Goal: Find specific page/section

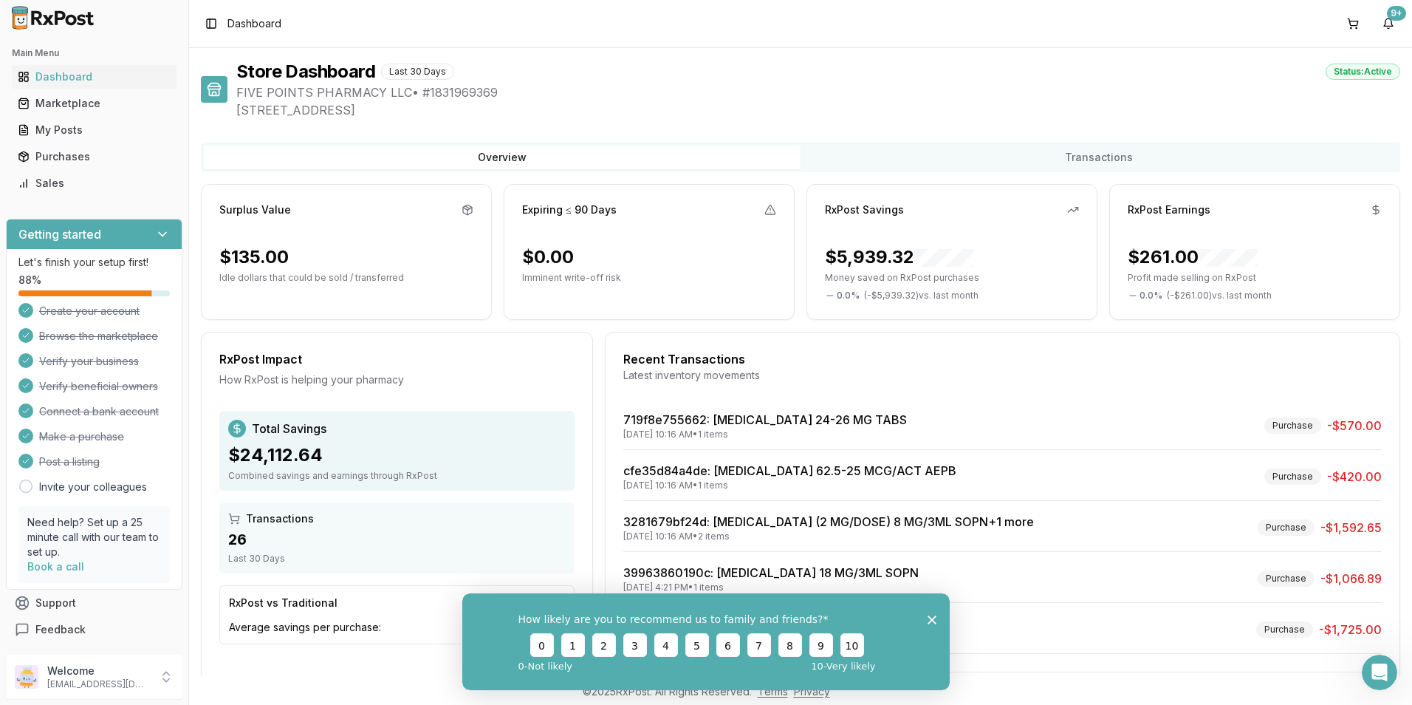
click at [48, 117] on ul "Dashboard Marketplace My Posts Purchases Sales" at bounding box center [94, 130] width 177 height 130
click at [57, 106] on div "Marketplace" at bounding box center [94, 103] width 153 height 15
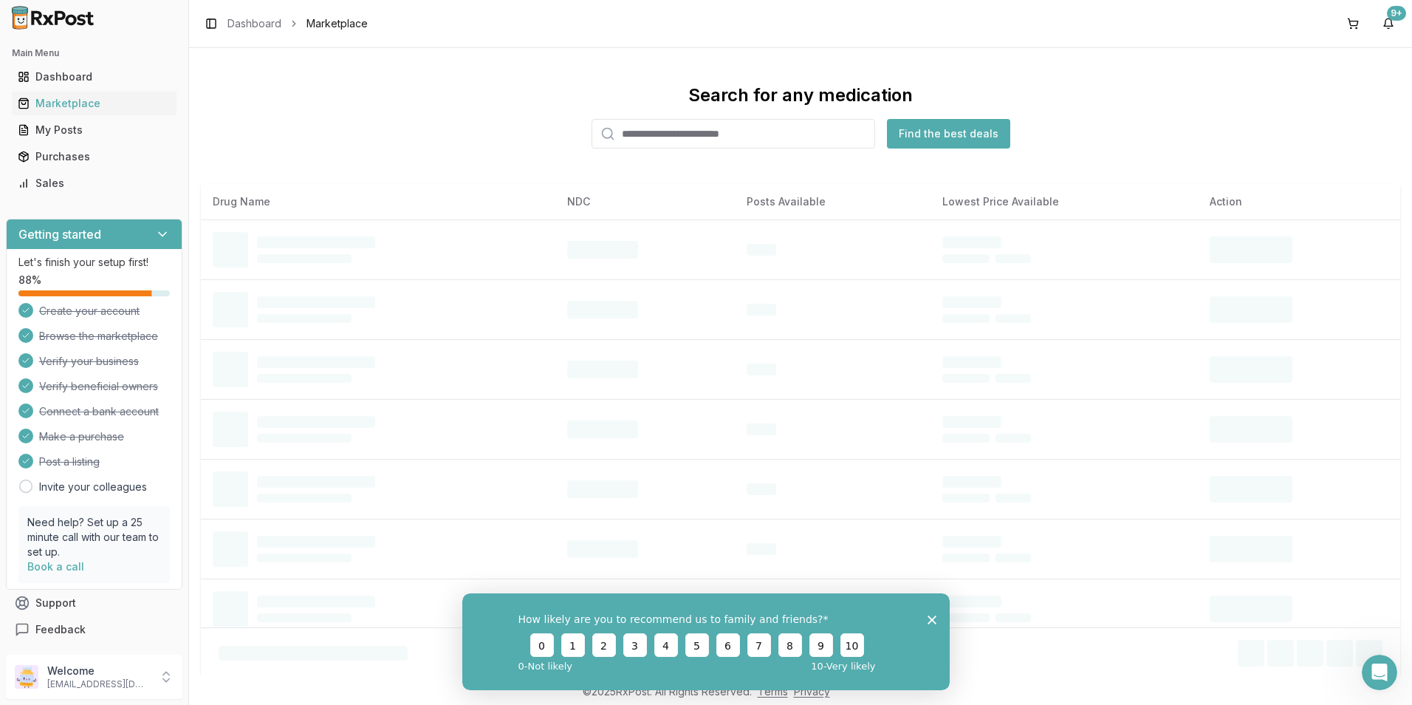
click at [708, 140] on input "search" at bounding box center [734, 134] width 284 height 30
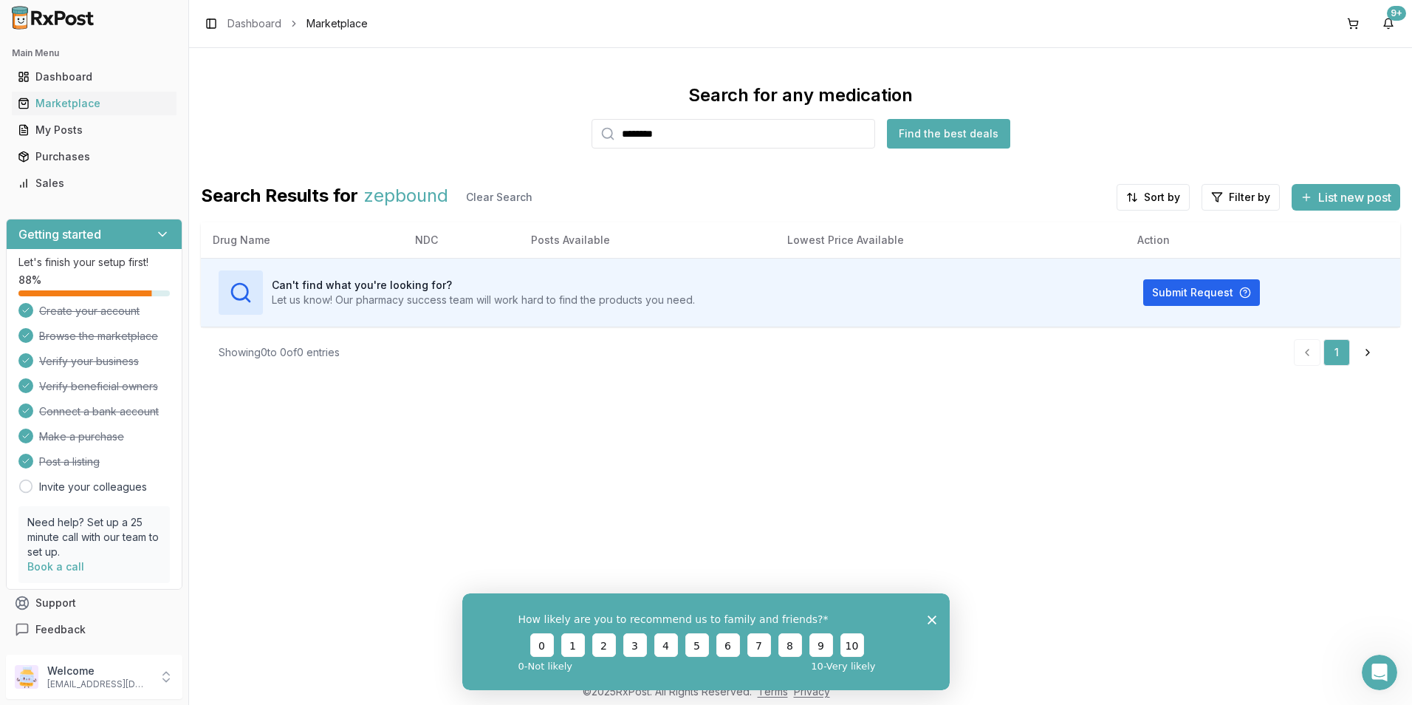
type input "********"
click at [999, 134] on button "Find the best deals" at bounding box center [948, 134] width 123 height 30
click at [561, 45] on div "Toggle Sidebar Dashboard Marketplace 9+" at bounding box center [800, 23] width 1223 height 47
